Goal: Information Seeking & Learning: Learn about a topic

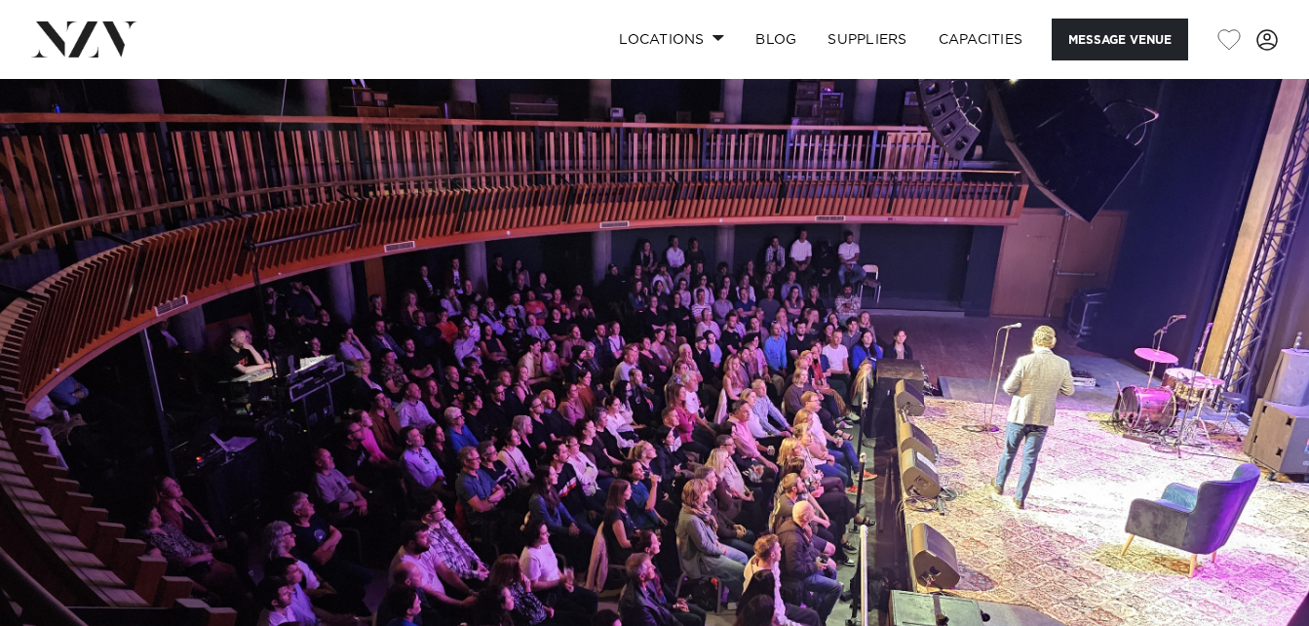
click at [375, 45] on link at bounding box center [212, 38] width 362 height 35
click at [660, 41] on link "Locations" at bounding box center [671, 40] width 136 height 42
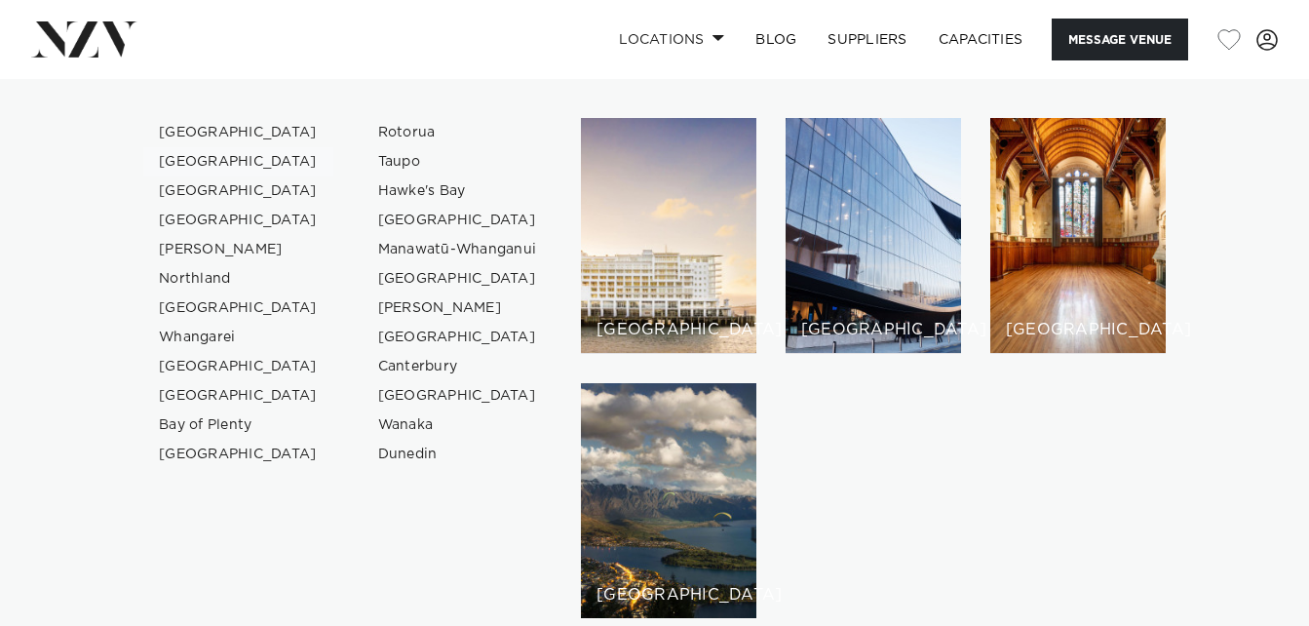
click at [213, 158] on link "[GEOGRAPHIC_DATA]" at bounding box center [238, 161] width 190 height 29
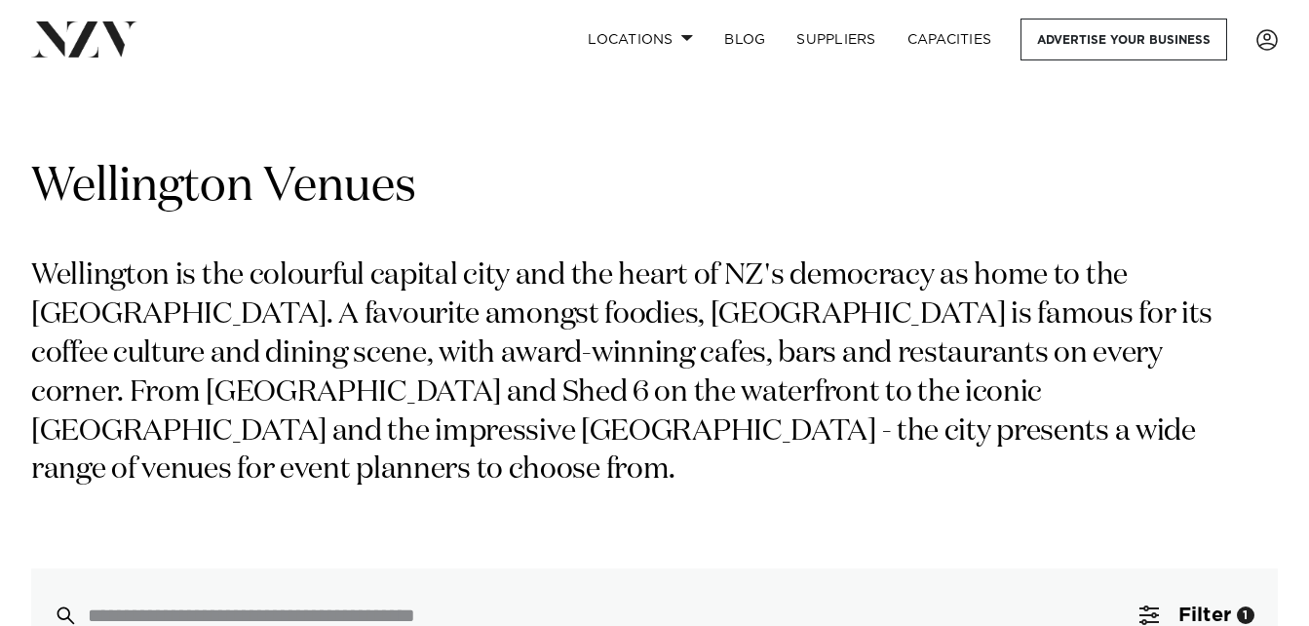
click at [398, 307] on p "Wellington is the colourful capital city and the heart of NZ's democracy as hom…" at bounding box center [633, 373] width 1205 height 233
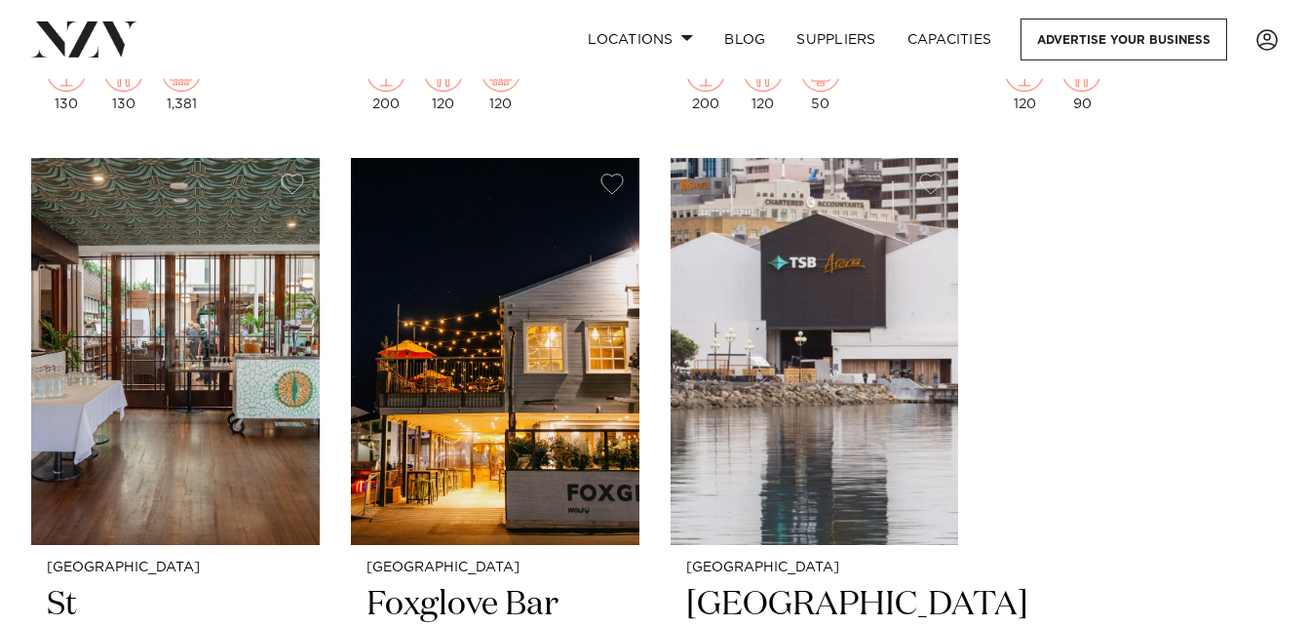
scroll to position [6862, 0]
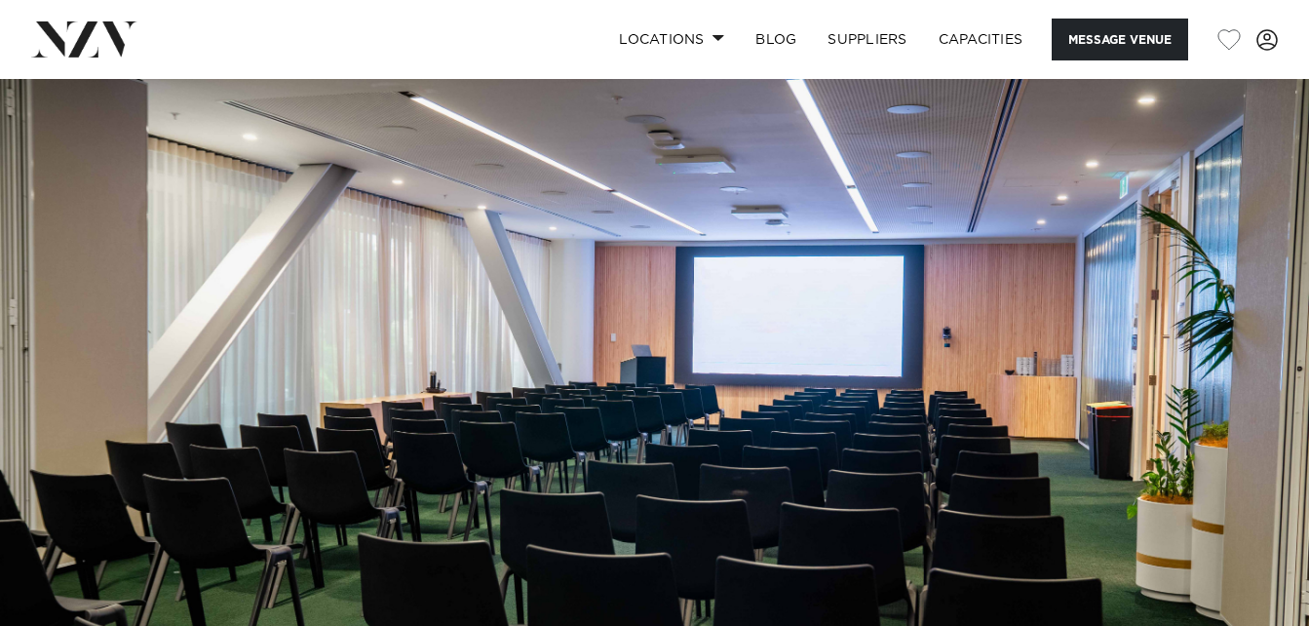
click at [510, 42] on div "Locations Auckland Wellington Christchurch Queenstown Hamilton Northland Bay of…" at bounding box center [842, 40] width 869 height 42
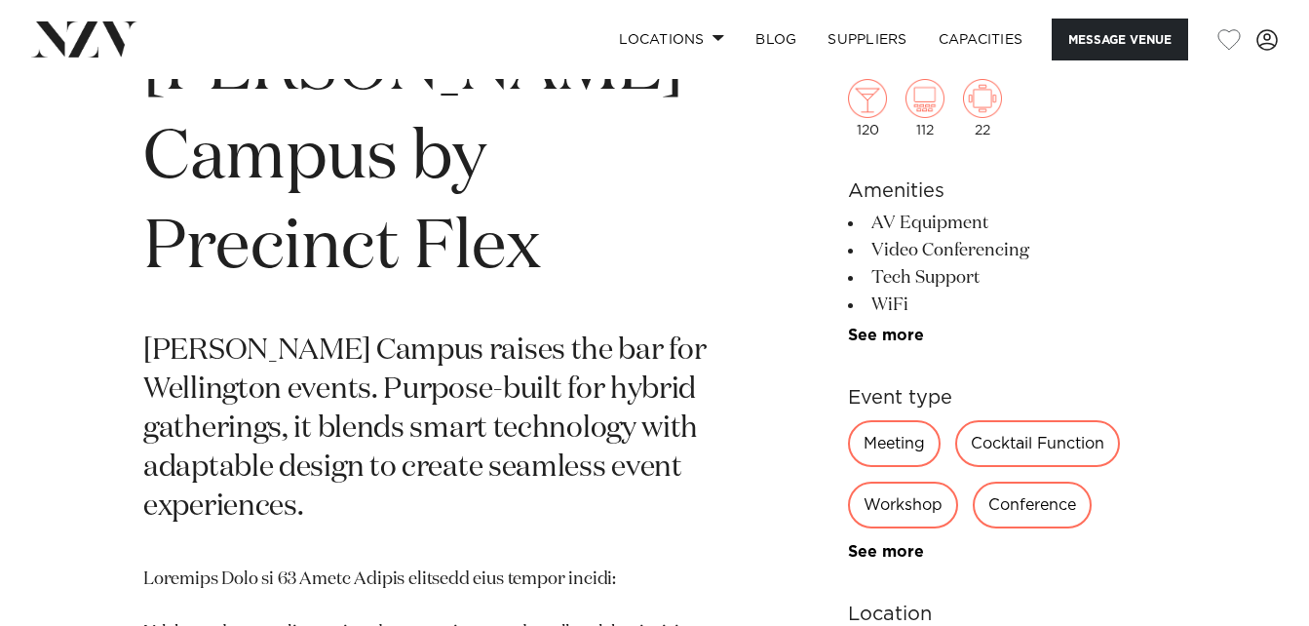
scroll to position [780, 0]
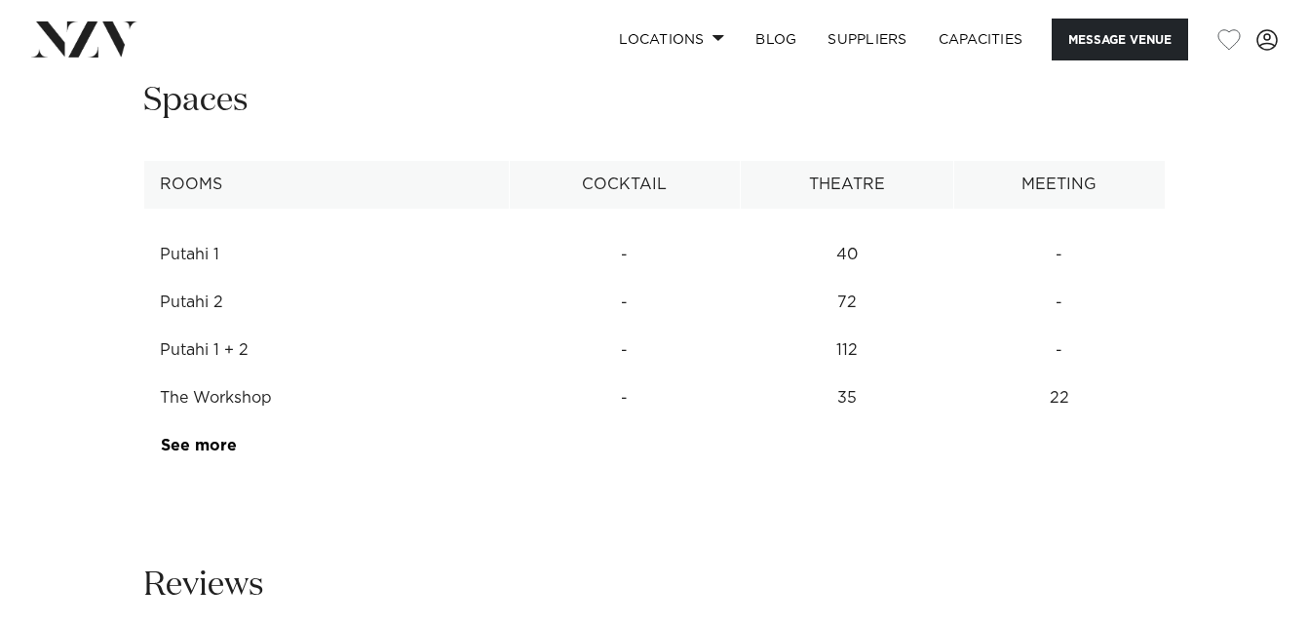
scroll to position [2573, 0]
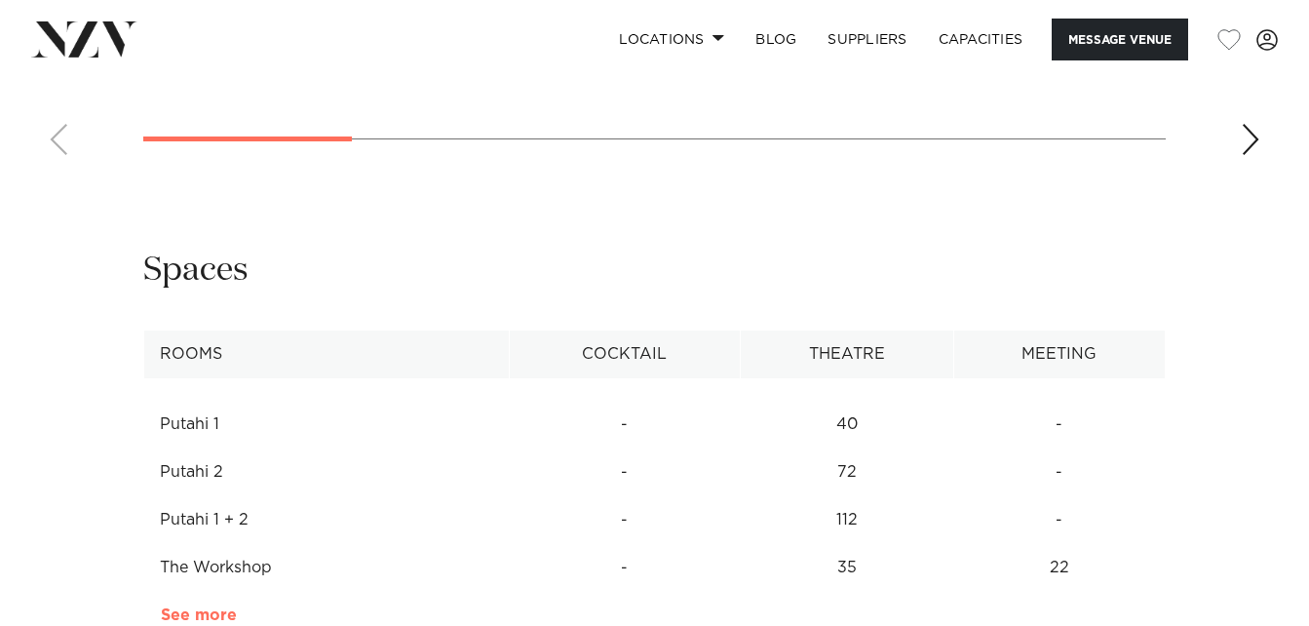
click at [191, 607] on link "See more" at bounding box center [237, 615] width 152 height 16
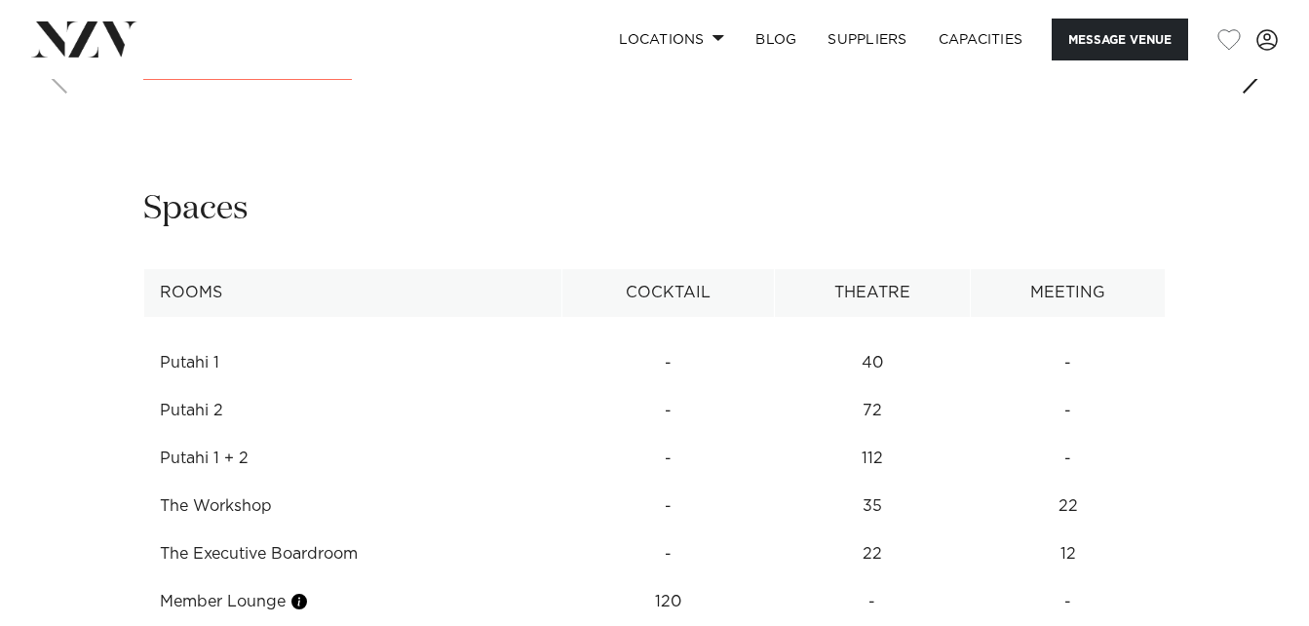
scroll to position [2624, 0]
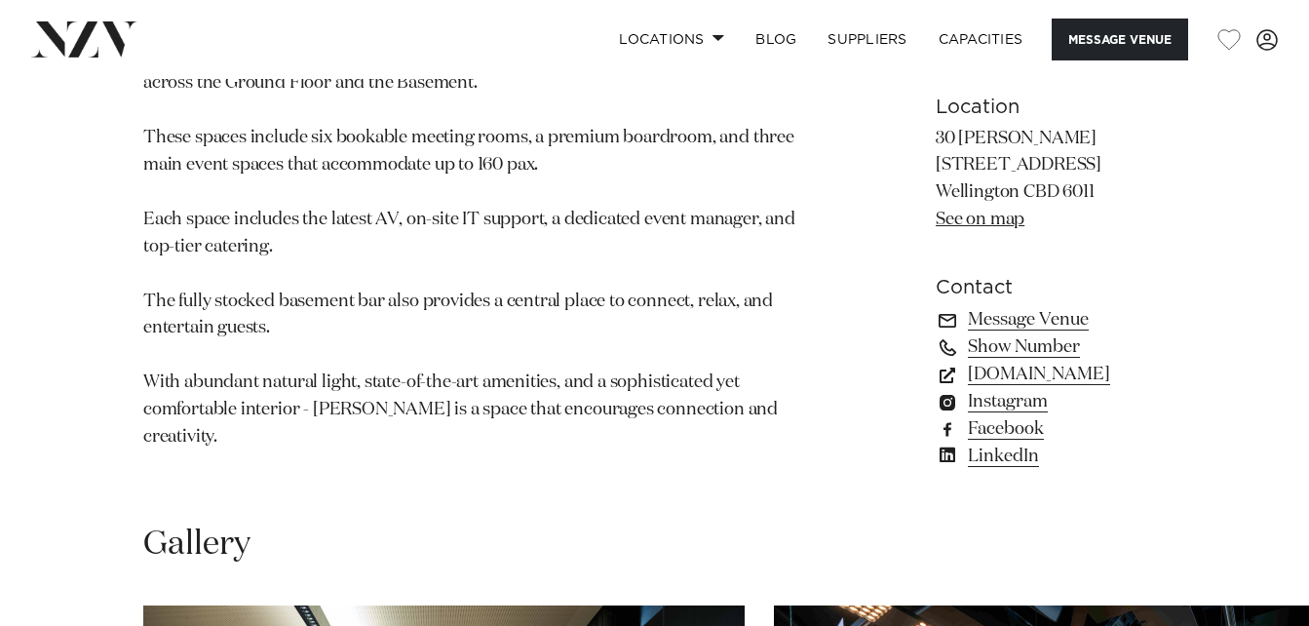
scroll to position [1325, 0]
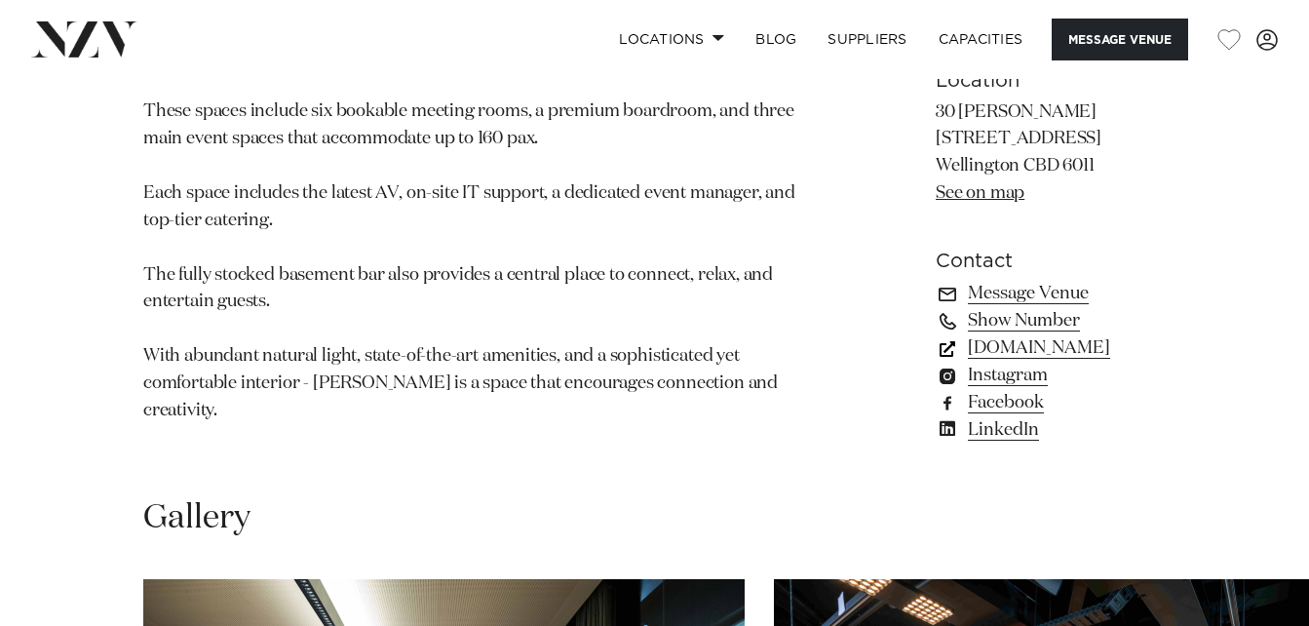
click at [983, 347] on link "precinctflex.co.nz" at bounding box center [1051, 347] width 230 height 27
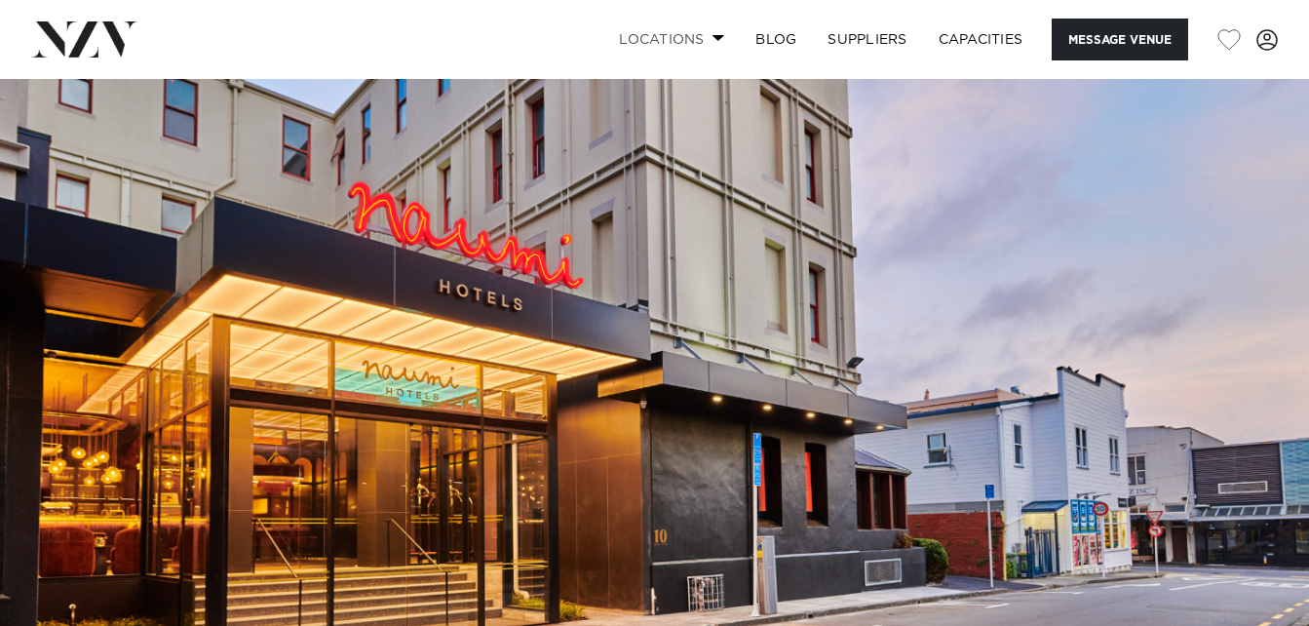
click at [687, 36] on link "Locations" at bounding box center [671, 40] width 136 height 42
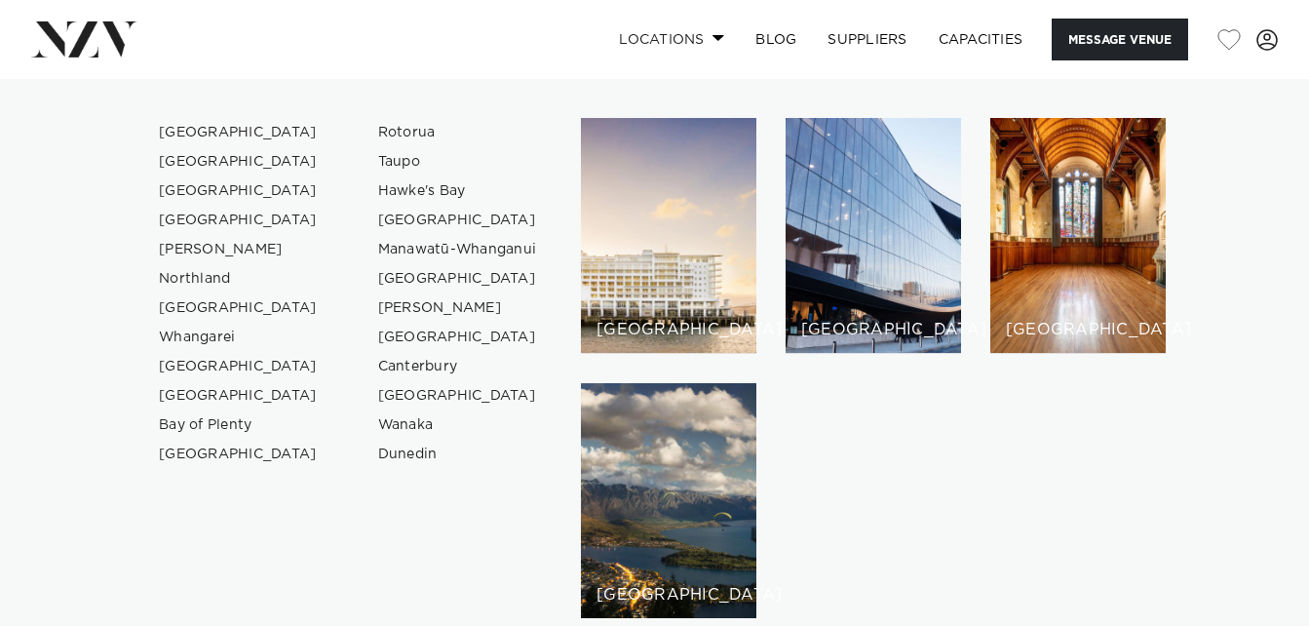
click at [687, 36] on link "Locations" at bounding box center [671, 40] width 136 height 42
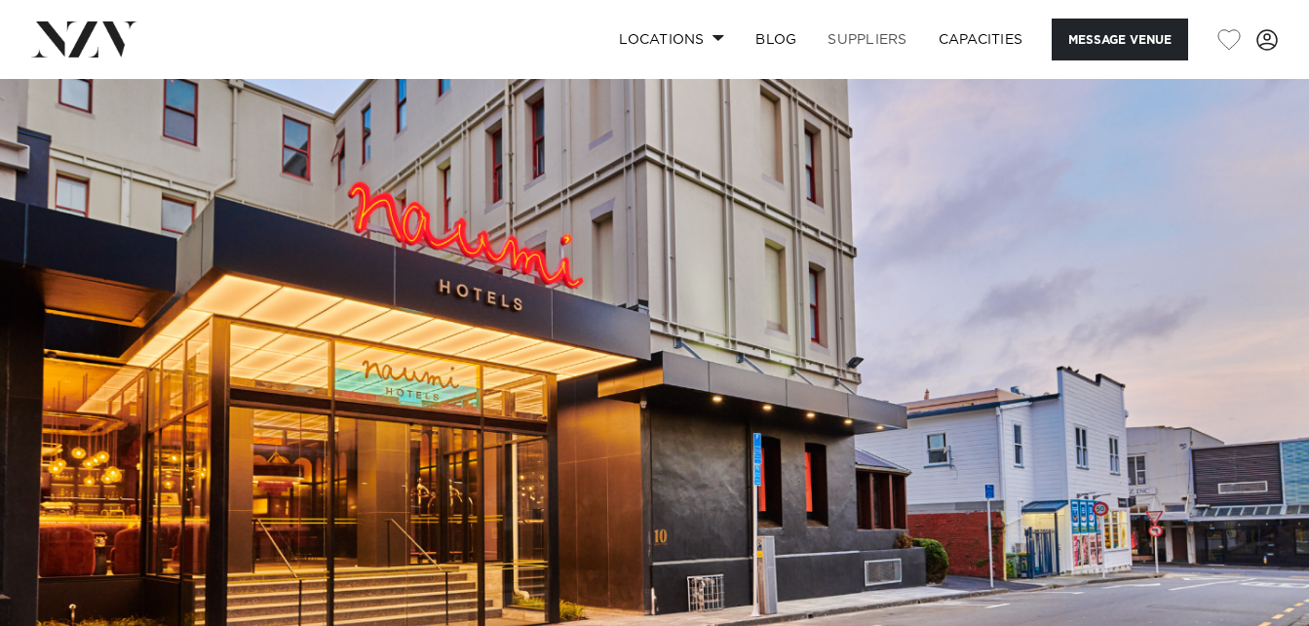
click at [859, 34] on link "SUPPLIERS" at bounding box center [867, 40] width 110 height 42
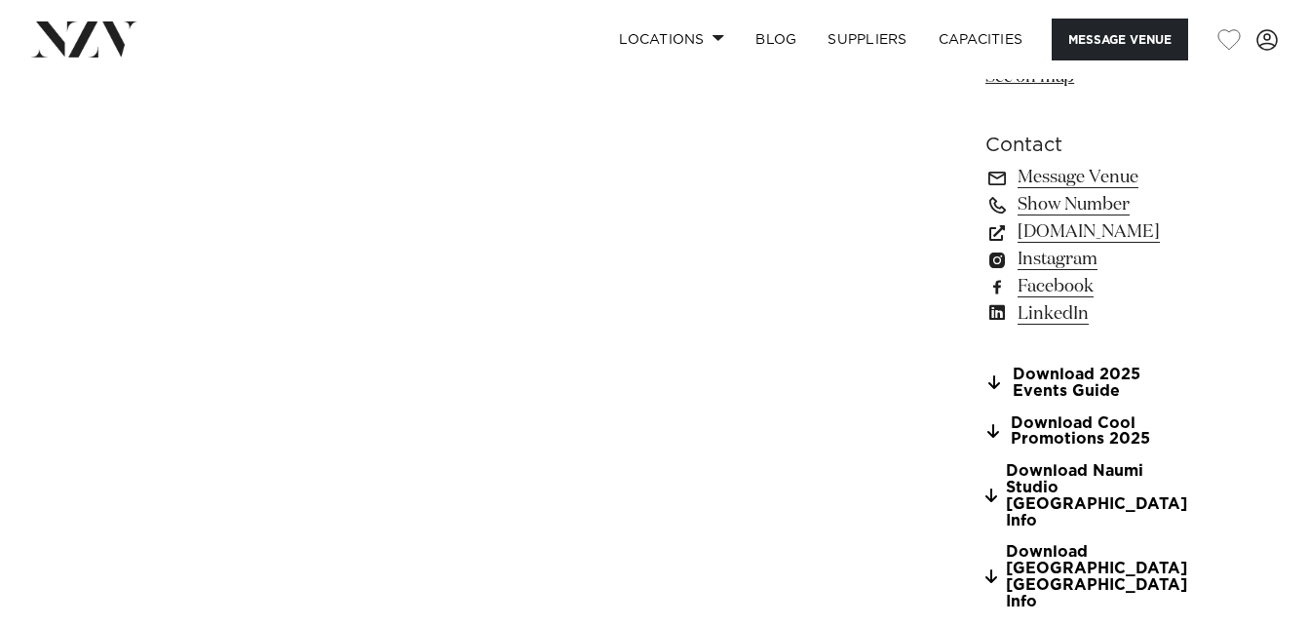
scroll to position [1513, 0]
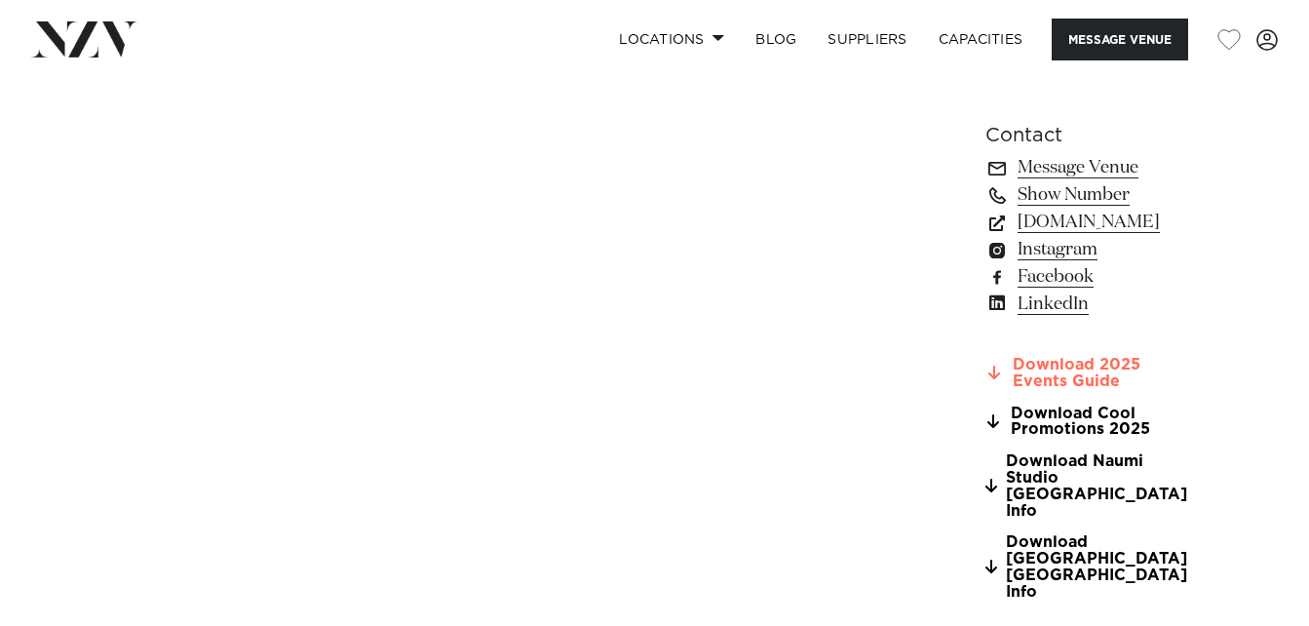
click at [985, 357] on link "Download 2025 Events Guide" at bounding box center [1091, 373] width 213 height 33
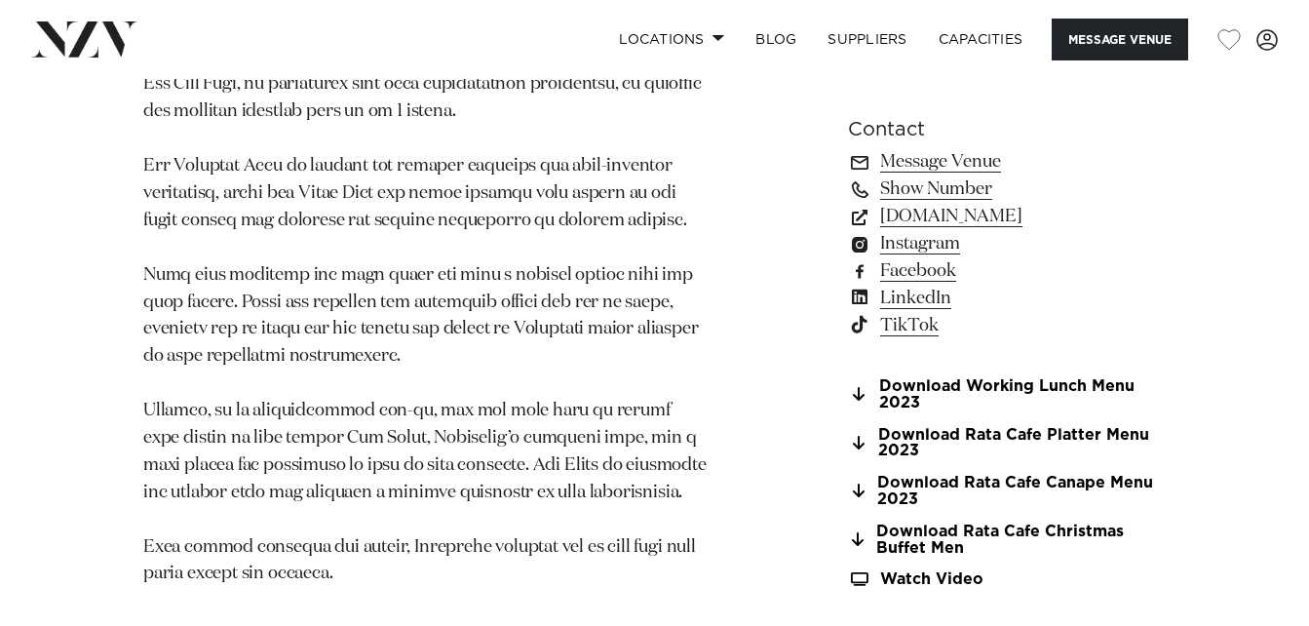
scroll to position [1686, 0]
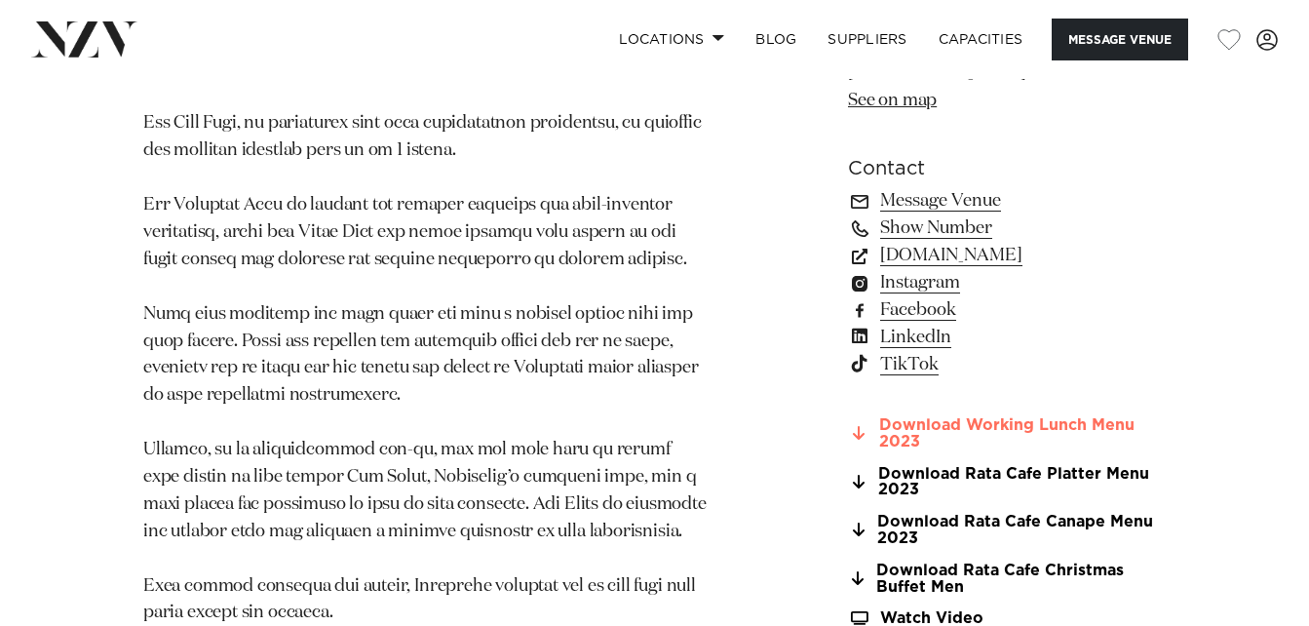
click at [1023, 425] on link "Download Working Lunch Menu 2023" at bounding box center [1007, 433] width 318 height 33
click at [918, 254] on link "www.visitzealandia.com" at bounding box center [1007, 255] width 318 height 27
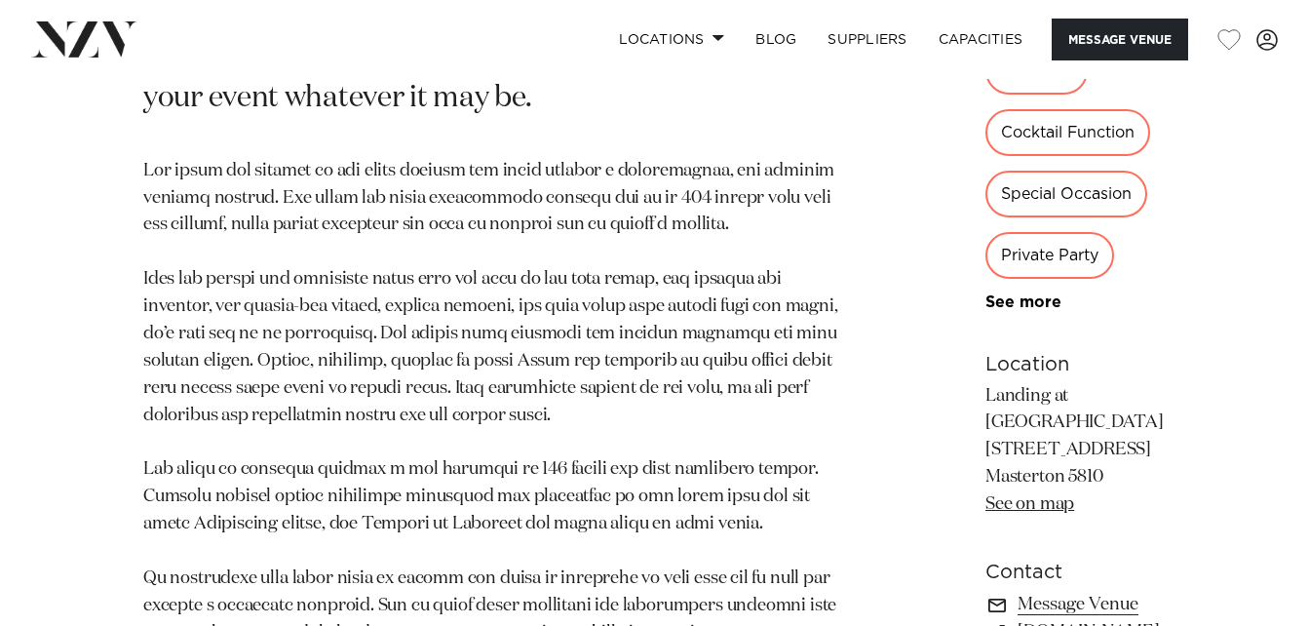
scroll to position [1140, 0]
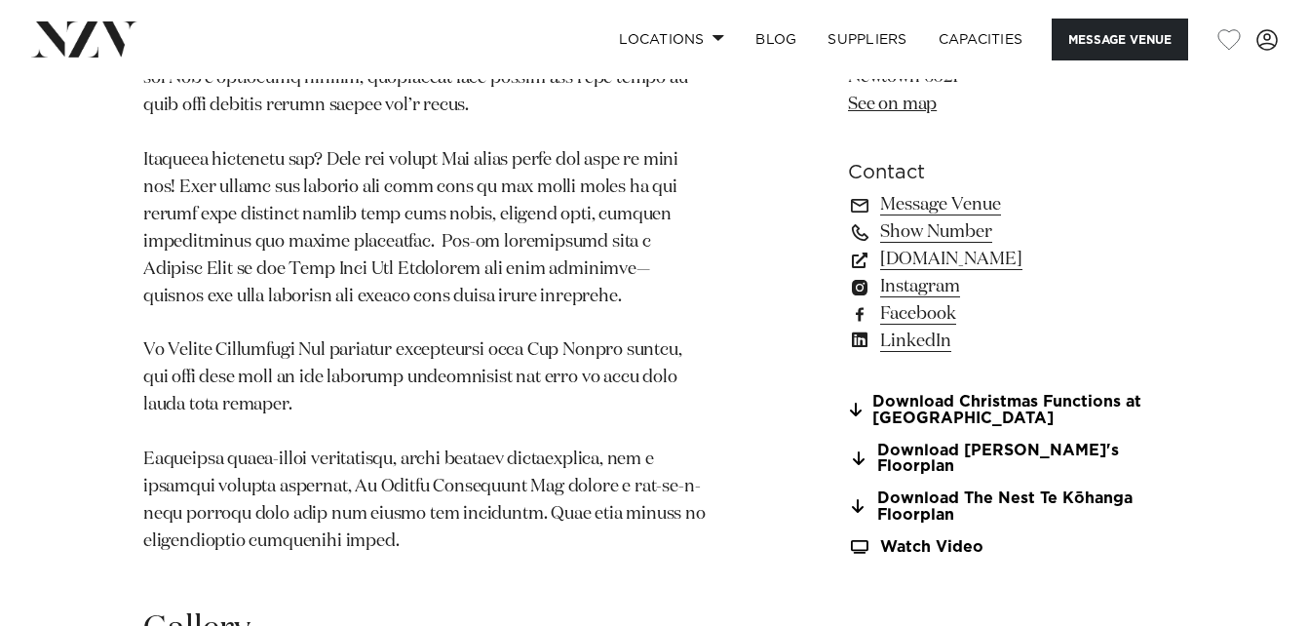
scroll to position [2030, 0]
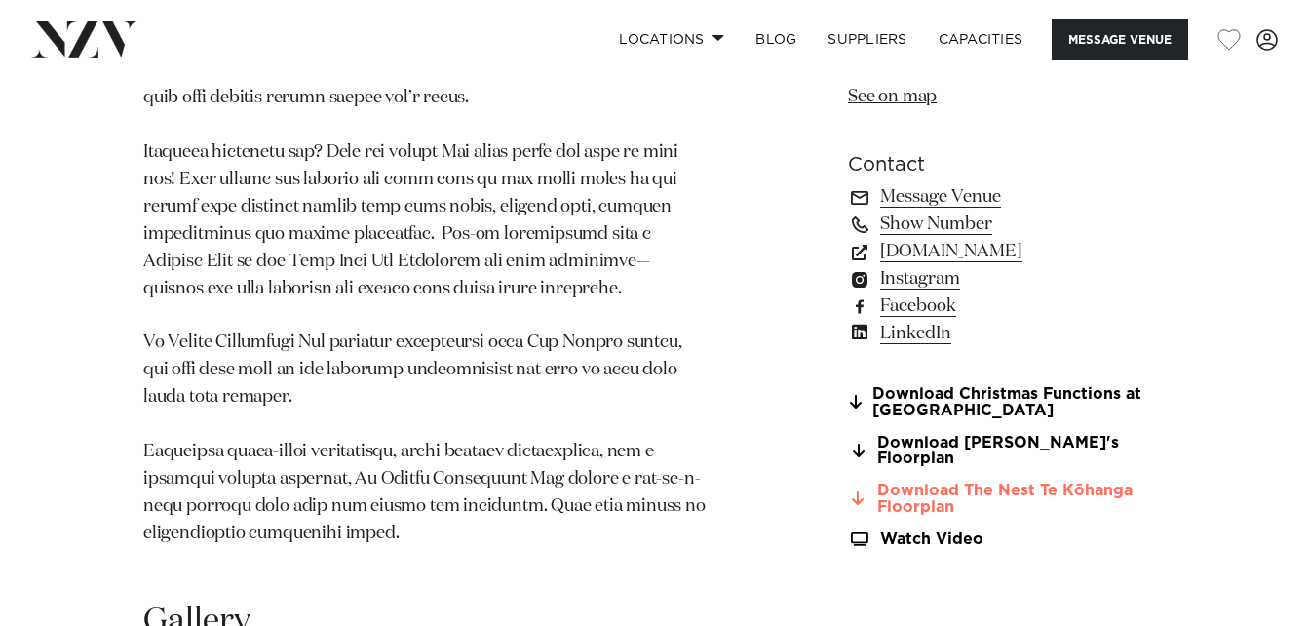
click at [1031, 490] on link "Download The Nest Te Kōhanga Floorplan" at bounding box center [1007, 498] width 318 height 33
click at [946, 265] on link "www.wellingtonzoo.com" at bounding box center [1007, 251] width 318 height 27
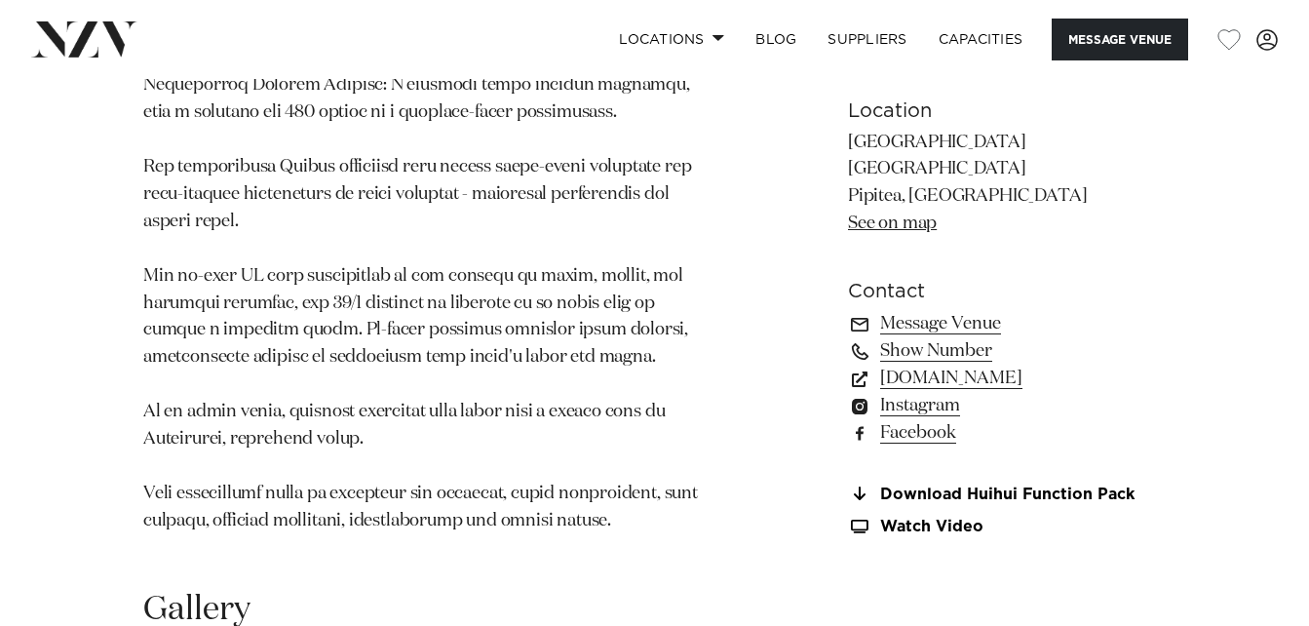
scroll to position [1561, 0]
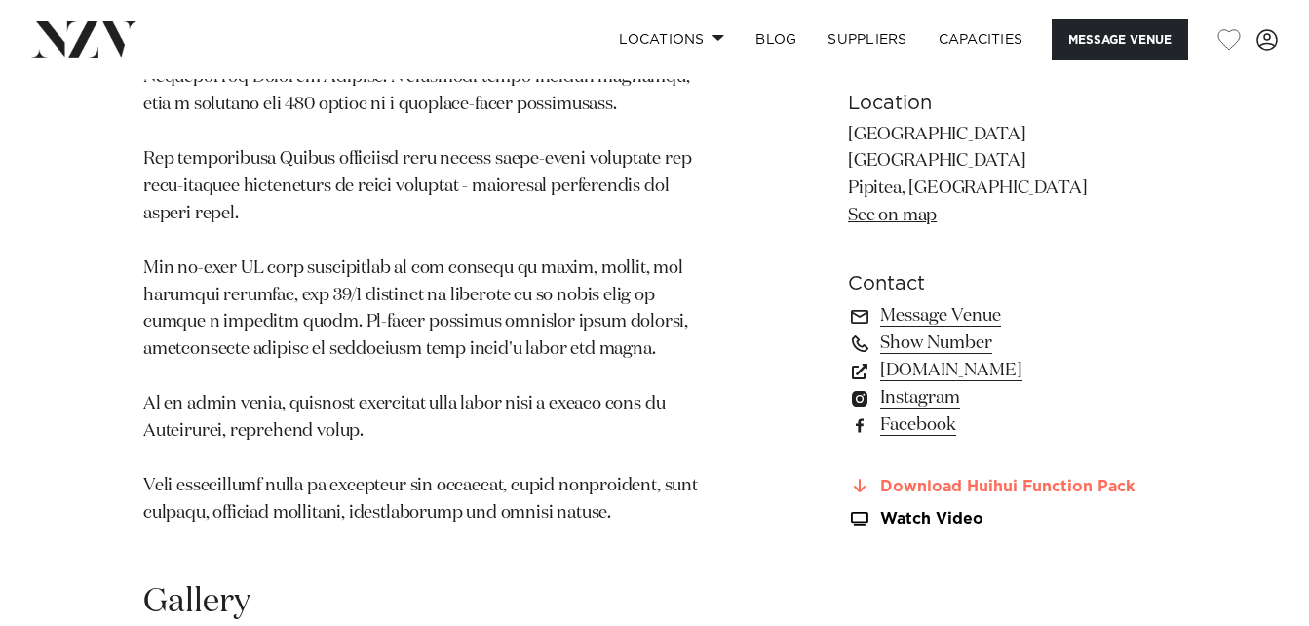
click at [1002, 484] on link "Download Huihui Function Pack" at bounding box center [1007, 487] width 318 height 18
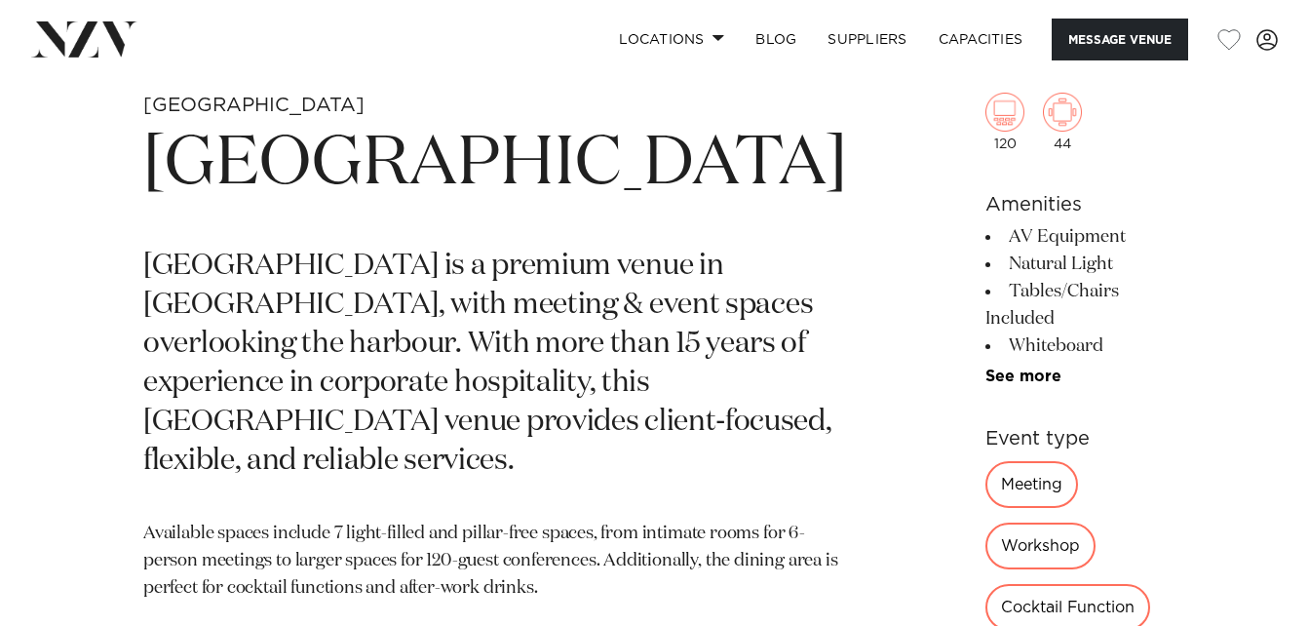
scroll to position [688, 0]
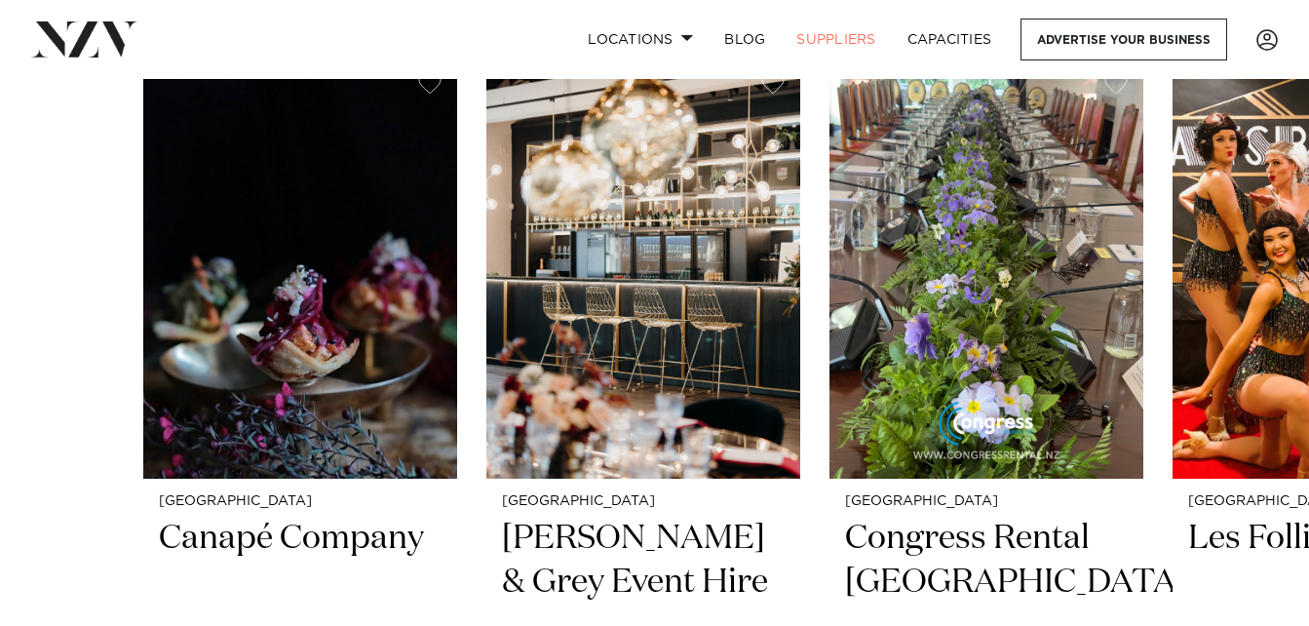
scroll to position [682, 0]
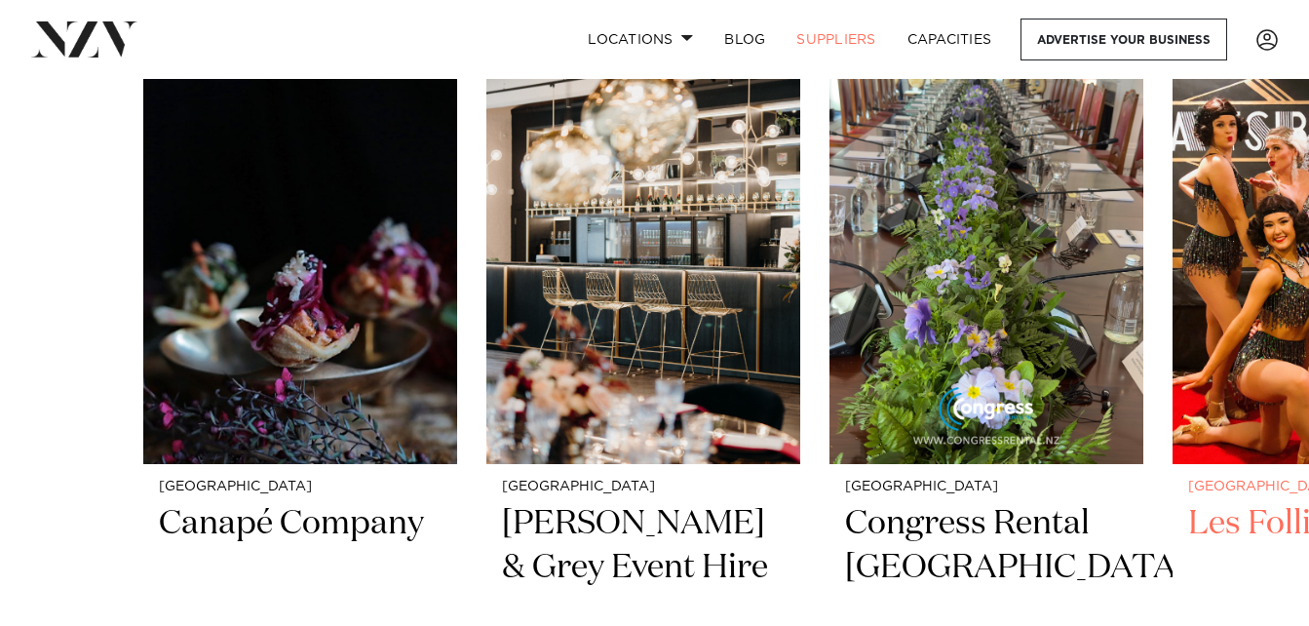
click at [1220, 525] on h2 "Les Follies" at bounding box center [1329, 568] width 283 height 132
